Goal: Task Accomplishment & Management: Complete application form

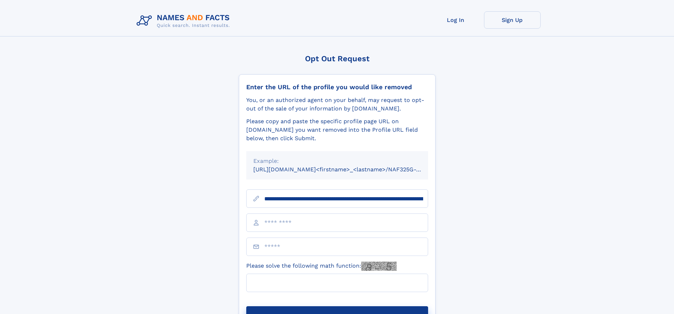
scroll to position [0, 83]
type input "**********"
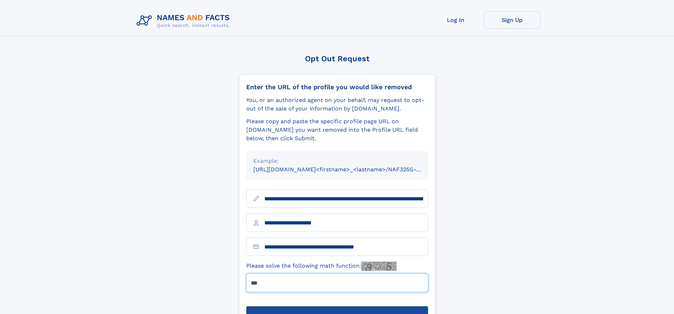
type input "***"
click at [337, 306] on button "Submit Opt Out Request" at bounding box center [337, 317] width 182 height 23
